Goal: Information Seeking & Learning: Find specific fact

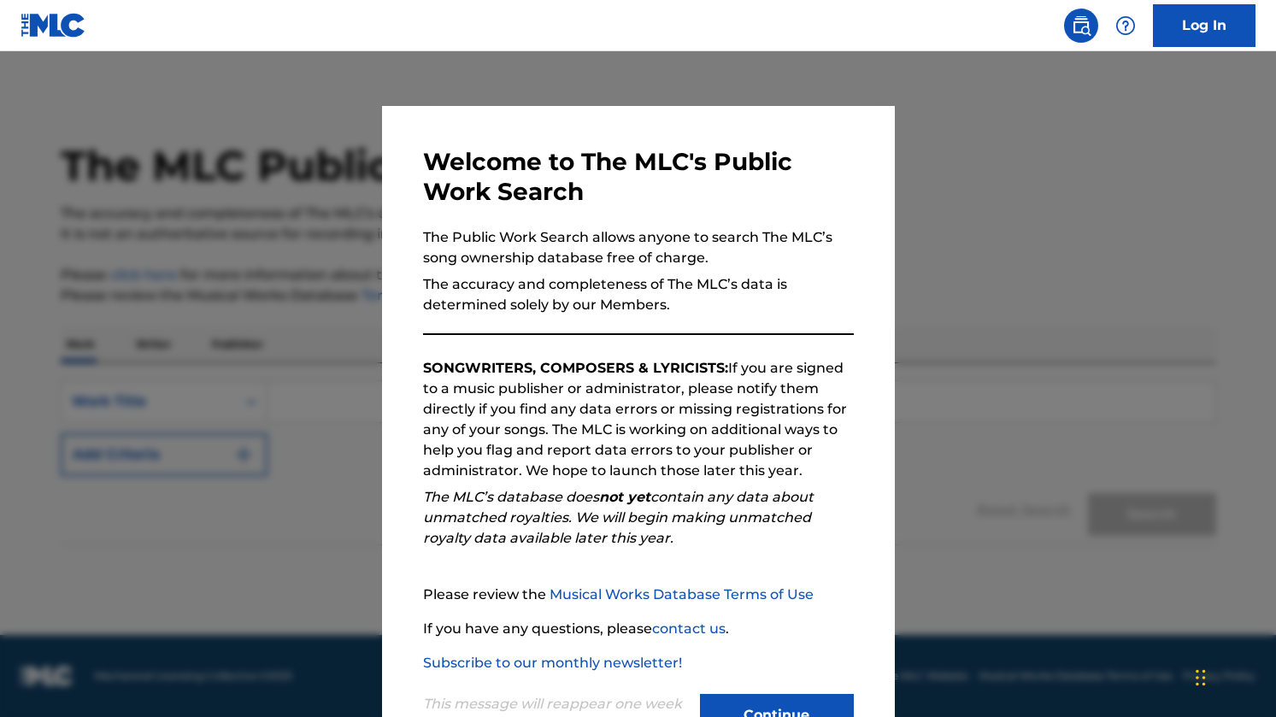
scroll to position [65, 0]
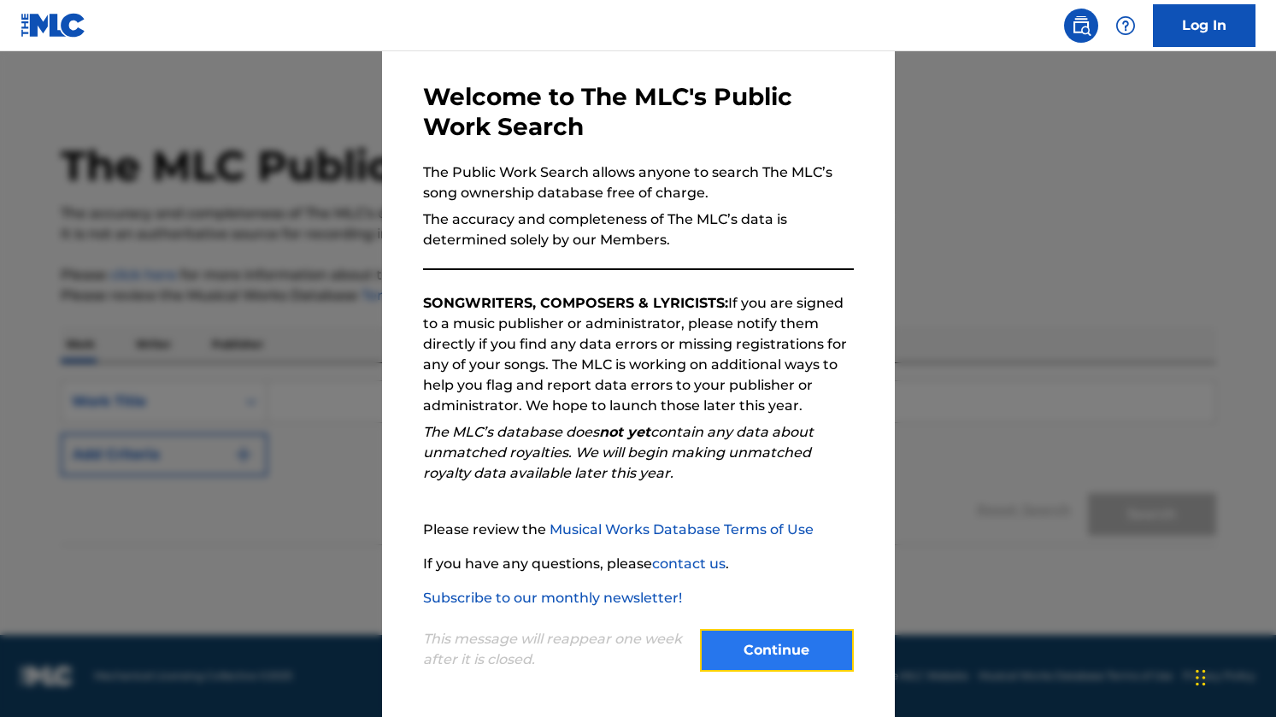
click at [779, 642] on button "Continue" at bounding box center [777, 650] width 154 height 43
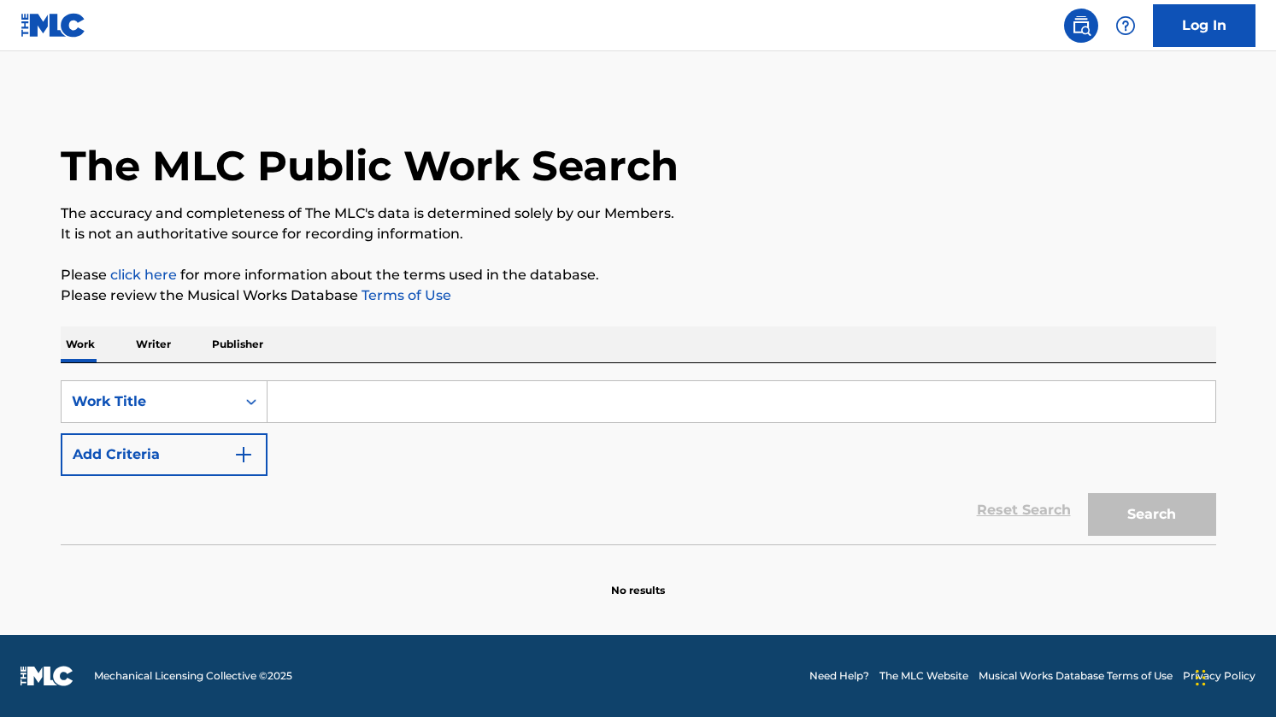
click at [609, 397] on input "Search Form" at bounding box center [741, 401] width 948 height 41
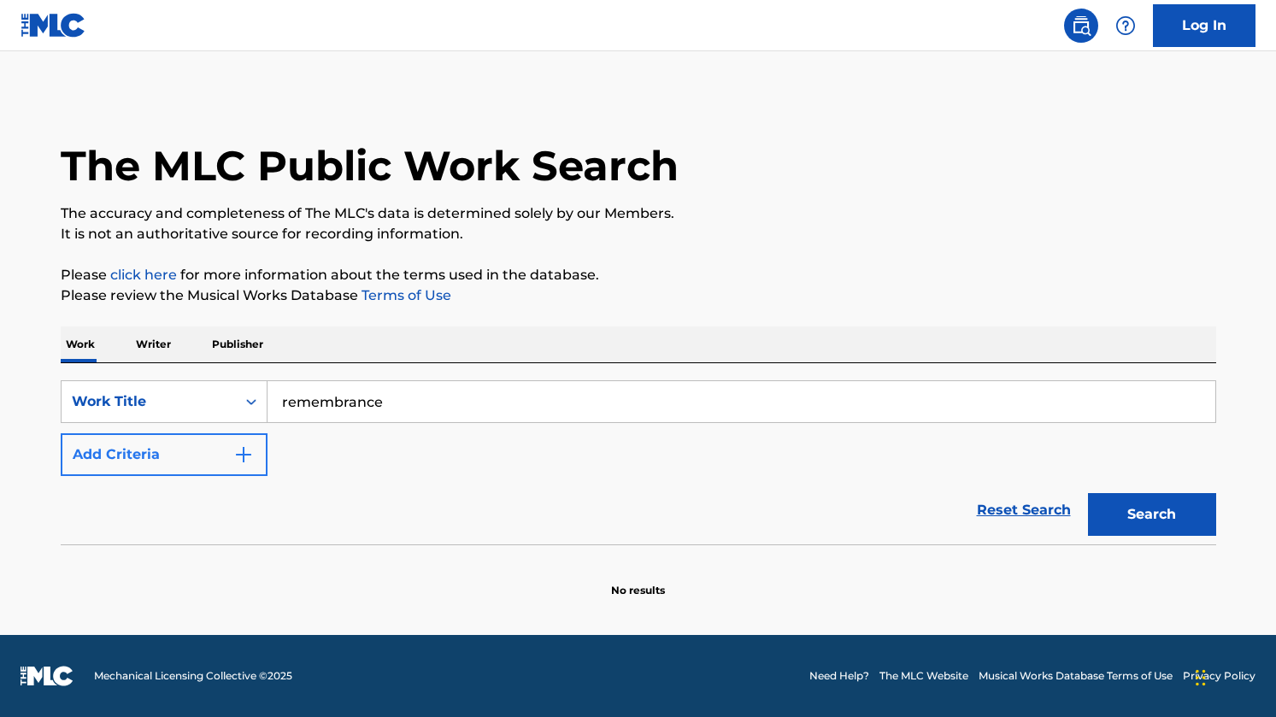
type input "remembrance"
click at [239, 454] on img "Search Form" at bounding box center [243, 454] width 21 height 21
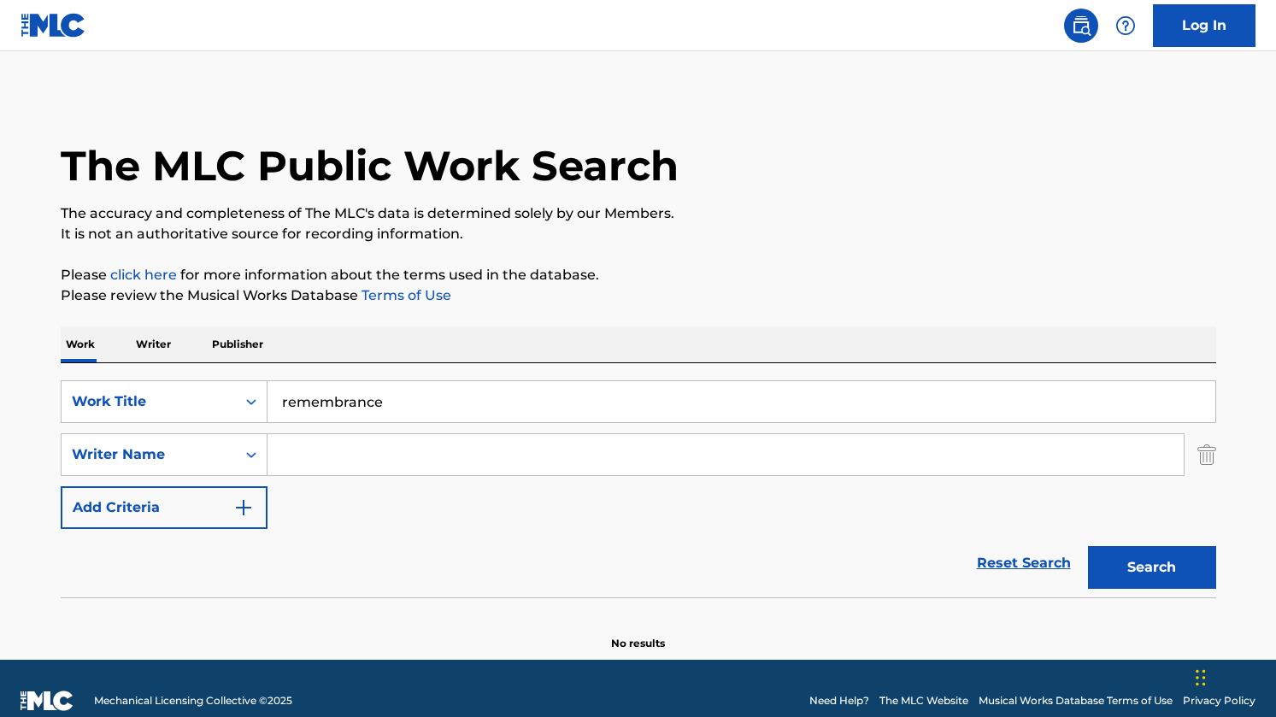
click at [346, 458] on input "Search Form" at bounding box center [725, 454] width 916 height 41
click at [1088, 546] on button "Search" at bounding box center [1152, 567] width 128 height 43
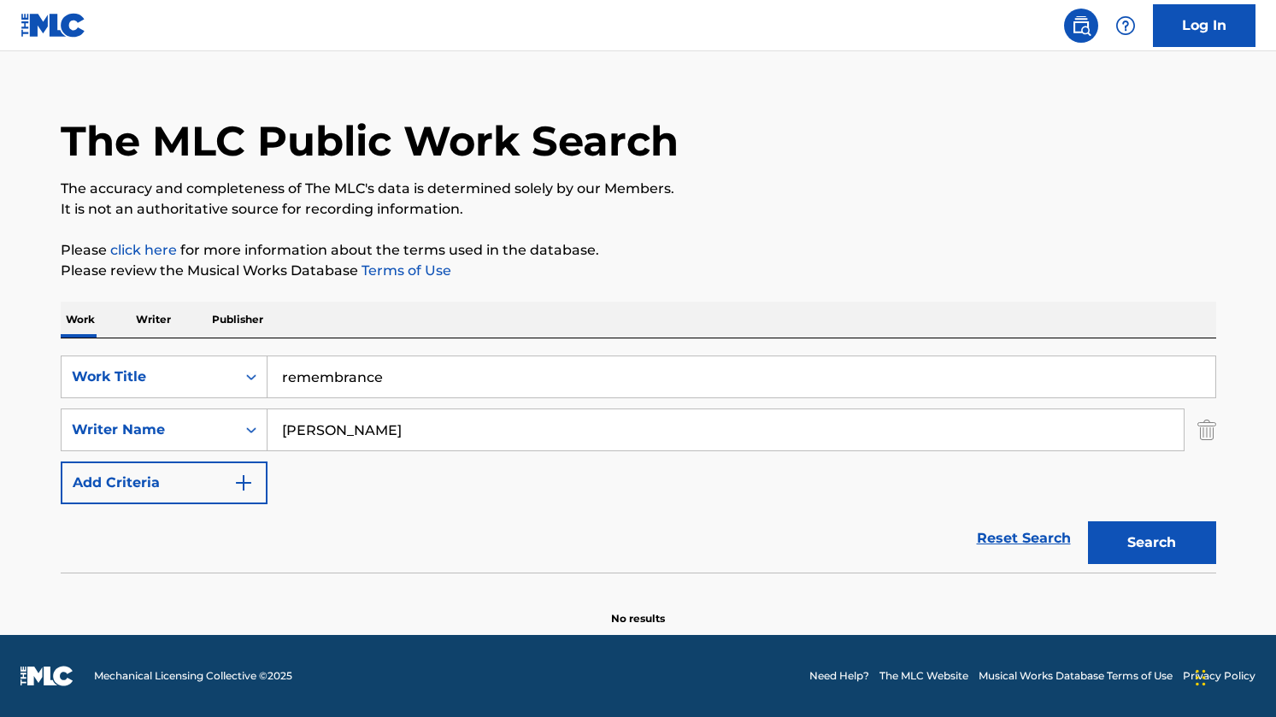
click at [437, 422] on input "[PERSON_NAME]" at bounding box center [725, 429] width 916 height 41
type input "a"
type input "[PERSON_NAME]"
click at [1088, 521] on button "Search" at bounding box center [1152, 542] width 128 height 43
